Goal: Check status: Check status

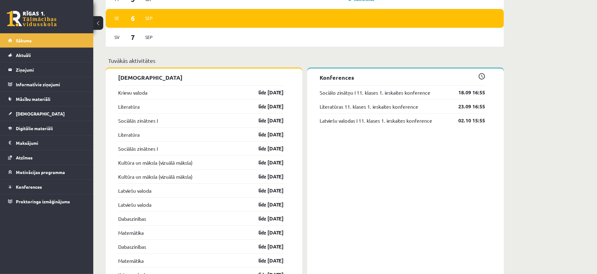
click at [207, 166] on div "Kultūra un māksla (vizuālā māksla) līdz [DATE]" at bounding box center [201, 162] width 166 height 14
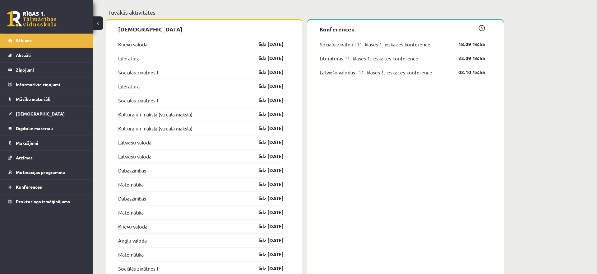
scroll to position [500, 0]
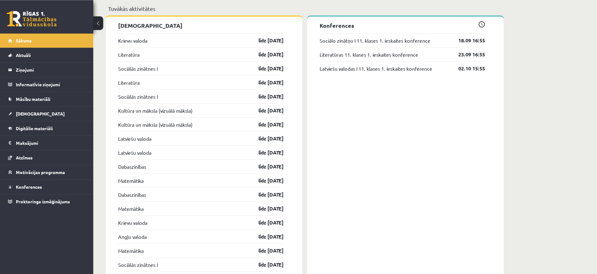
click at [42, 19] on link at bounding box center [32, 19] width 50 height 16
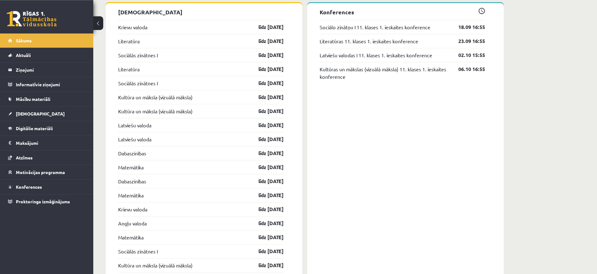
scroll to position [514, 0]
click at [37, 120] on link "[DEMOGRAPHIC_DATA]" at bounding box center [46, 113] width 77 height 14
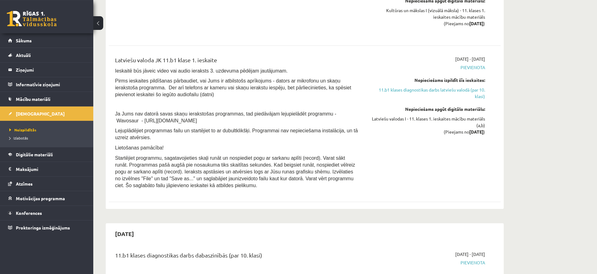
scroll to position [691, 0]
click at [358, 100] on div "Latviešu valoda JK 11.b1 klase 1. ieskaite Ieskaitē būs jāveic video vai audio …" at bounding box center [236, 123] width 253 height 136
click at [112, 67] on div "Latviešu valoda JK 11.b1 klase 1. ieskaite Ieskaitē būs jāveic video vai audio …" at bounding box center [236, 123] width 253 height 136
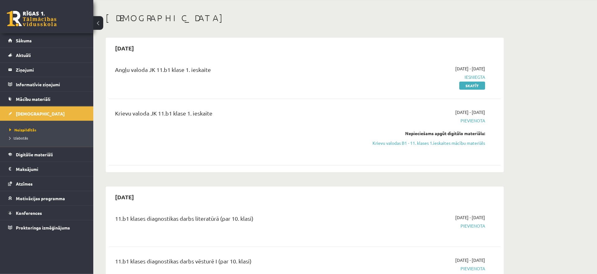
scroll to position [0, 0]
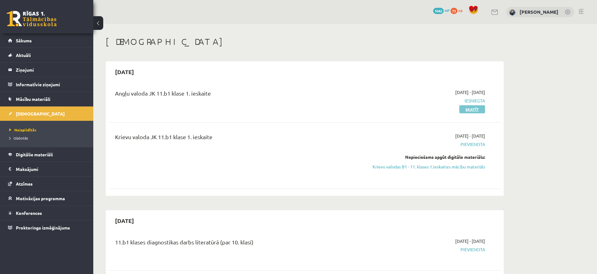
click at [472, 111] on link "Skatīt" at bounding box center [473, 109] width 26 height 8
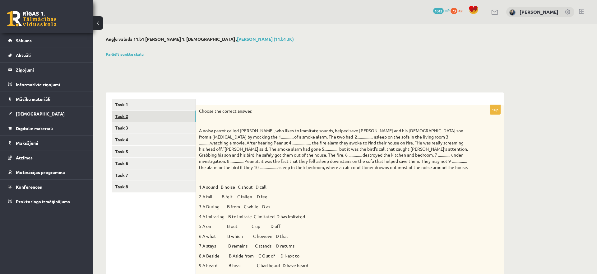
click at [123, 116] on link "Task 2" at bounding box center [154, 116] width 84 height 12
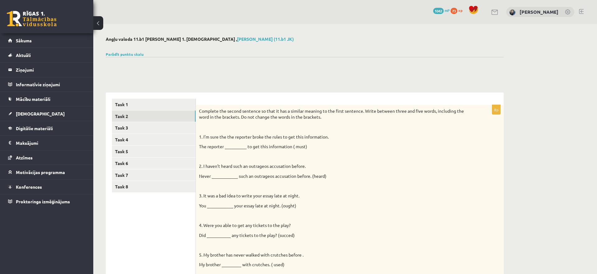
click at [124, 51] on div "Parādīt punktu skalu Atzīme No Līdz 1 0 17 2 18 26 3 27 34 4 35 43 5 44 51 6 52…" at bounding box center [305, 54] width 398 height 6
click at [124, 55] on link "Parādīt punktu skalu" at bounding box center [125, 54] width 38 height 5
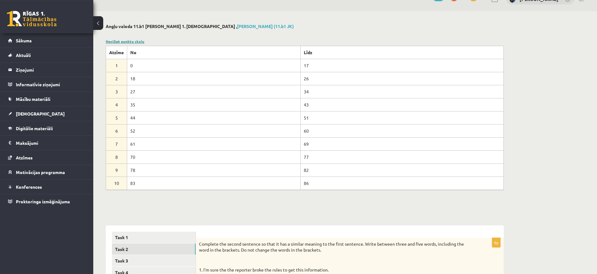
scroll to position [14, 0]
click at [31, 45] on link "Sākums" at bounding box center [46, 40] width 77 height 14
